Goal: Use online tool/utility: Utilize a website feature to perform a specific function

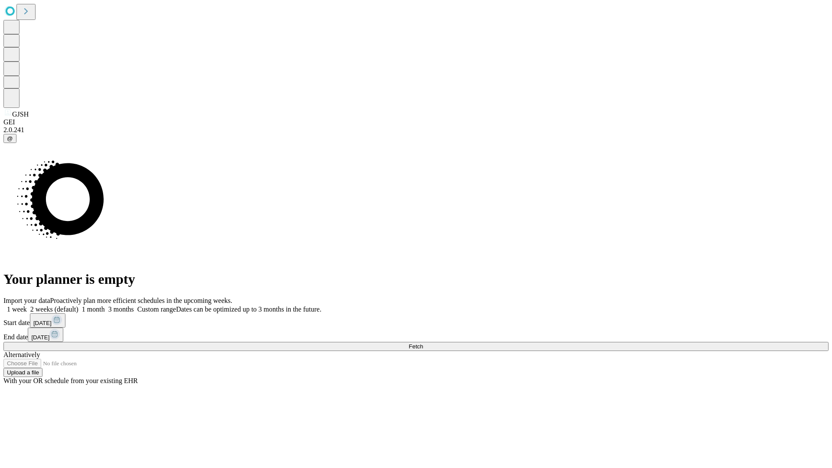
click at [423, 343] on span "Fetch" at bounding box center [416, 346] width 14 height 6
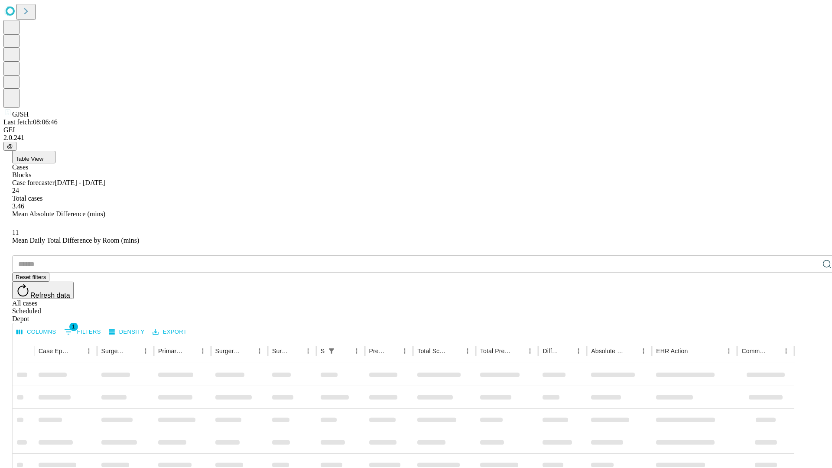
click at [43, 156] on span "Table View" at bounding box center [30, 159] width 28 height 6
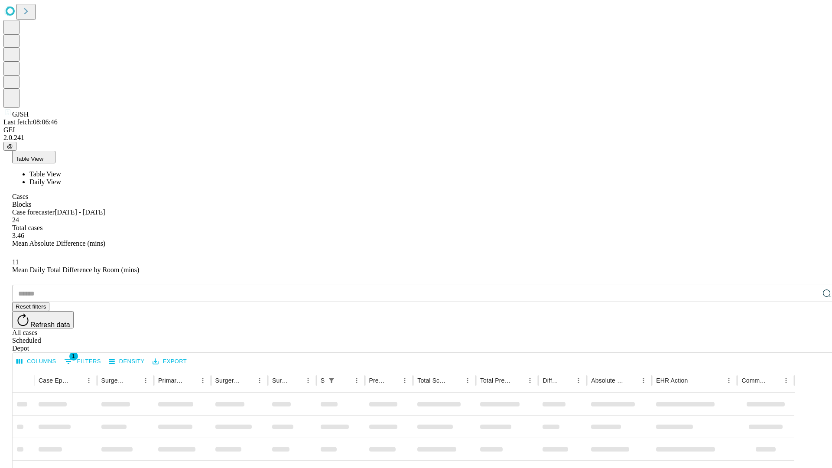
click at [61, 178] on span "Daily View" at bounding box center [45, 181] width 32 height 7
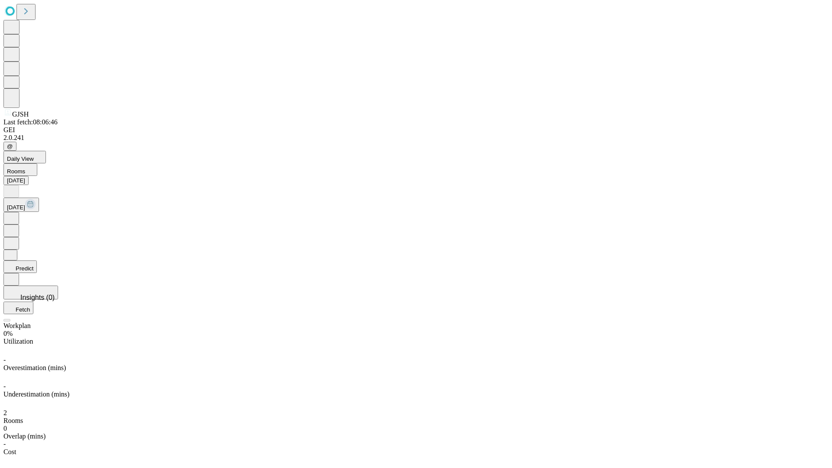
click at [37, 260] on button "Predict" at bounding box center [19, 266] width 33 height 13
